Goal: Task Accomplishment & Management: Manage account settings

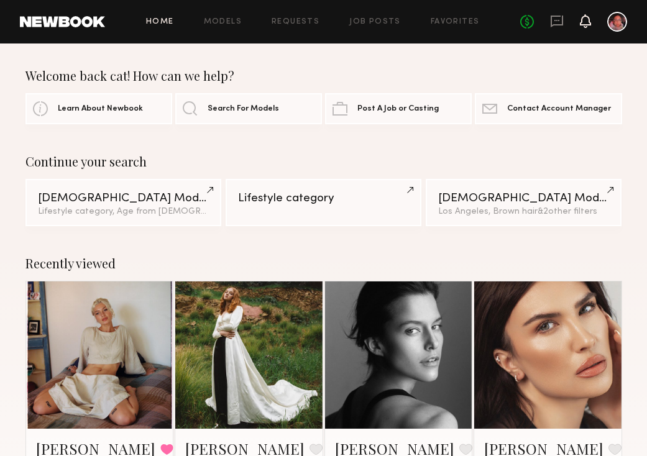
click at [590, 23] on icon at bounding box center [585, 20] width 10 height 9
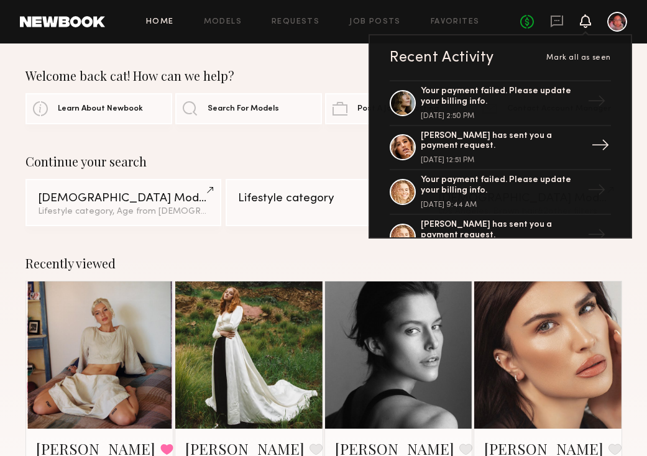
click at [506, 149] on div "[PERSON_NAME] has sent you a payment request." at bounding box center [502, 141] width 162 height 21
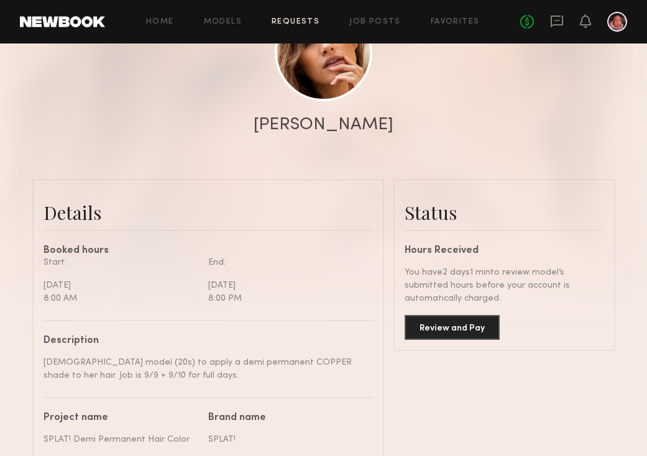
scroll to position [171, 0]
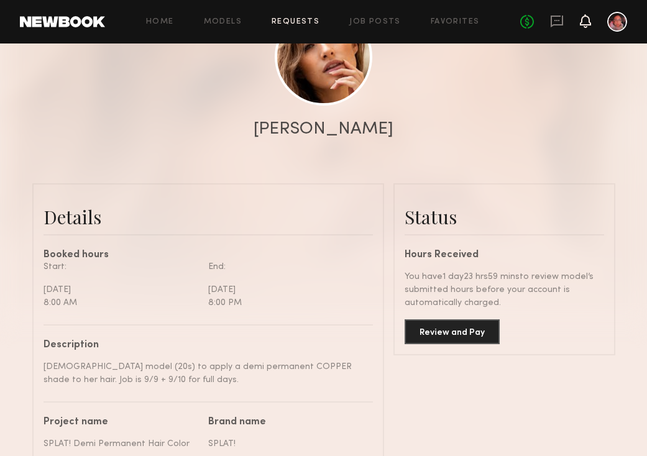
click at [585, 26] on icon at bounding box center [585, 27] width 4 height 2
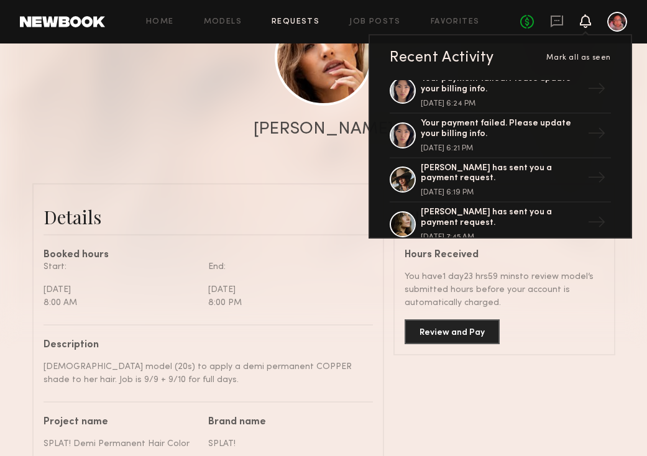
scroll to position [185, 0]
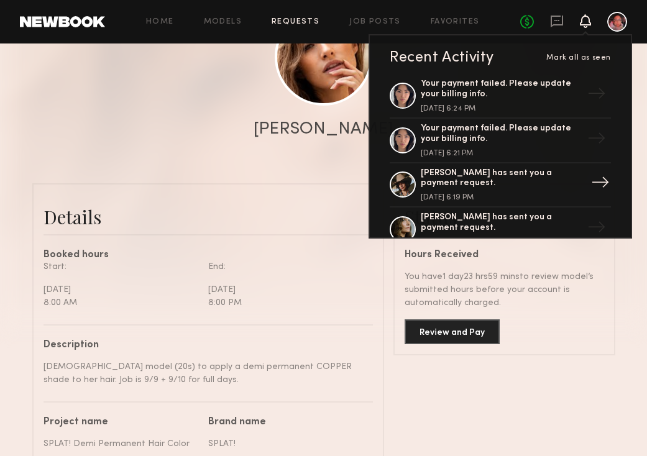
click at [553, 175] on div "[PERSON_NAME] has sent you a payment request." at bounding box center [502, 178] width 162 height 21
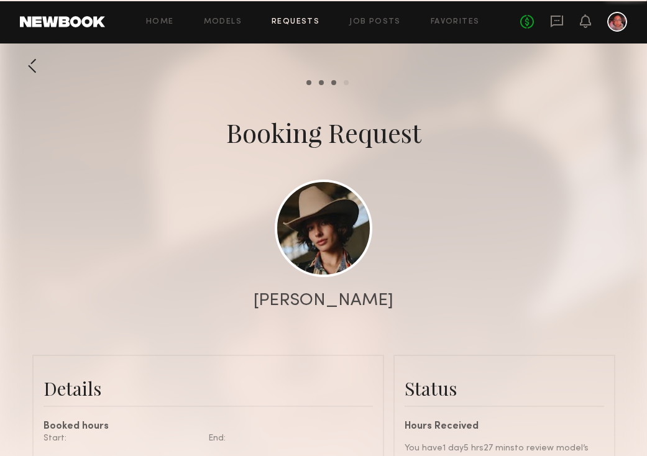
scroll to position [1241, 0]
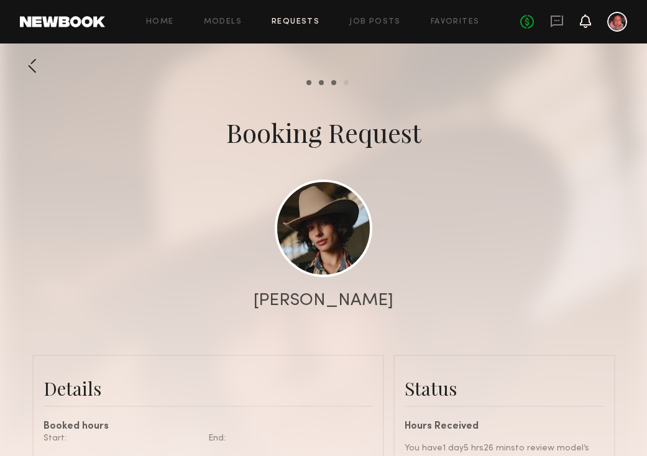
click at [585, 24] on icon at bounding box center [585, 20] width 10 height 9
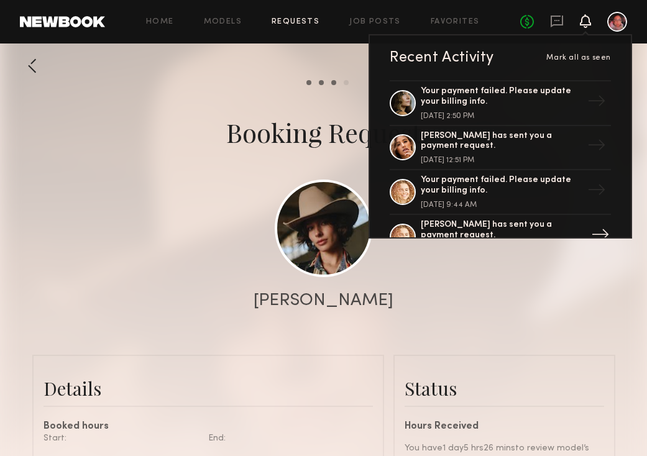
click at [514, 216] on link "[PERSON_NAME] has sent you a payment request. [DATE] 9:25 PM →" at bounding box center [499, 237] width 221 height 45
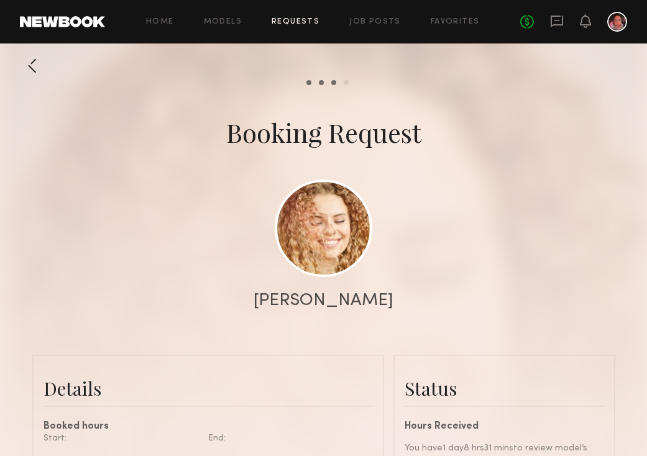
scroll to position [1413, 0]
click at [587, 25] on icon at bounding box center [585, 21] width 11 height 14
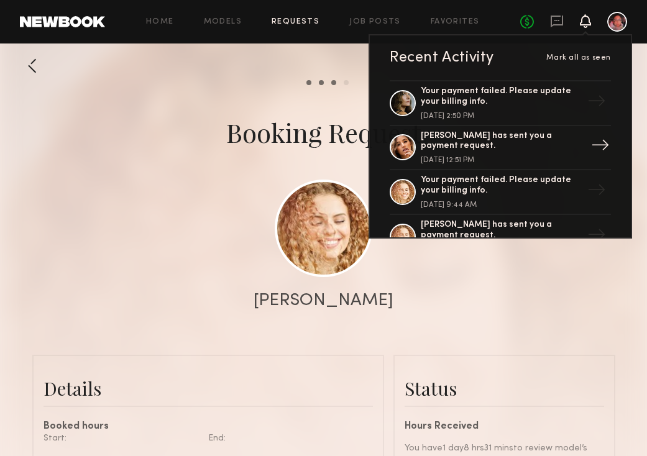
click at [524, 145] on div "[PERSON_NAME] has sent you a payment request." at bounding box center [502, 141] width 162 height 21
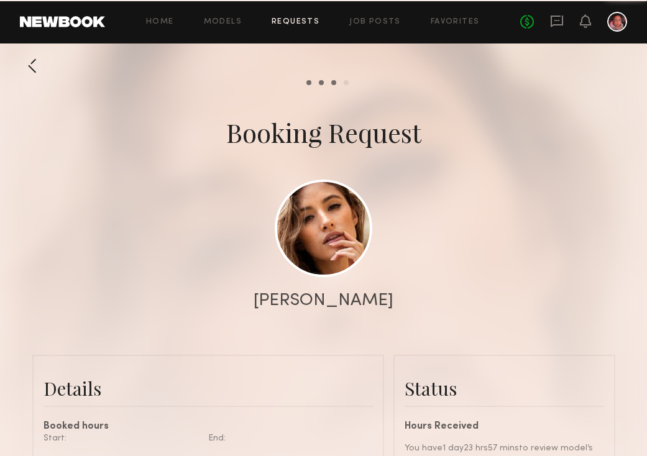
scroll to position [1268, 0]
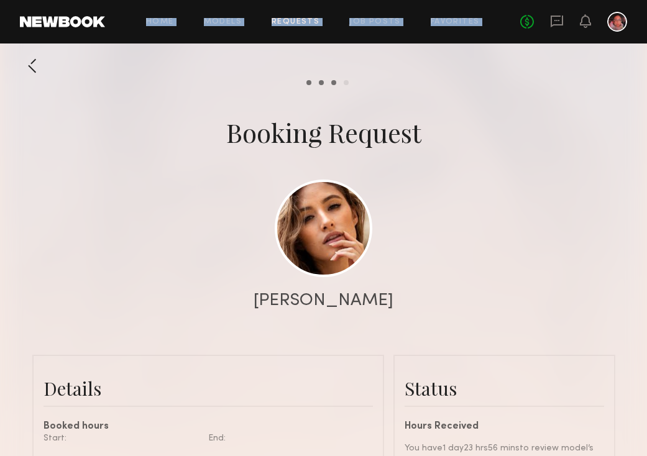
drag, startPoint x: 522, startPoint y: 64, endPoint x: 470, endPoint y: -28, distance: 105.4
